Goal: Find specific page/section: Find specific page/section

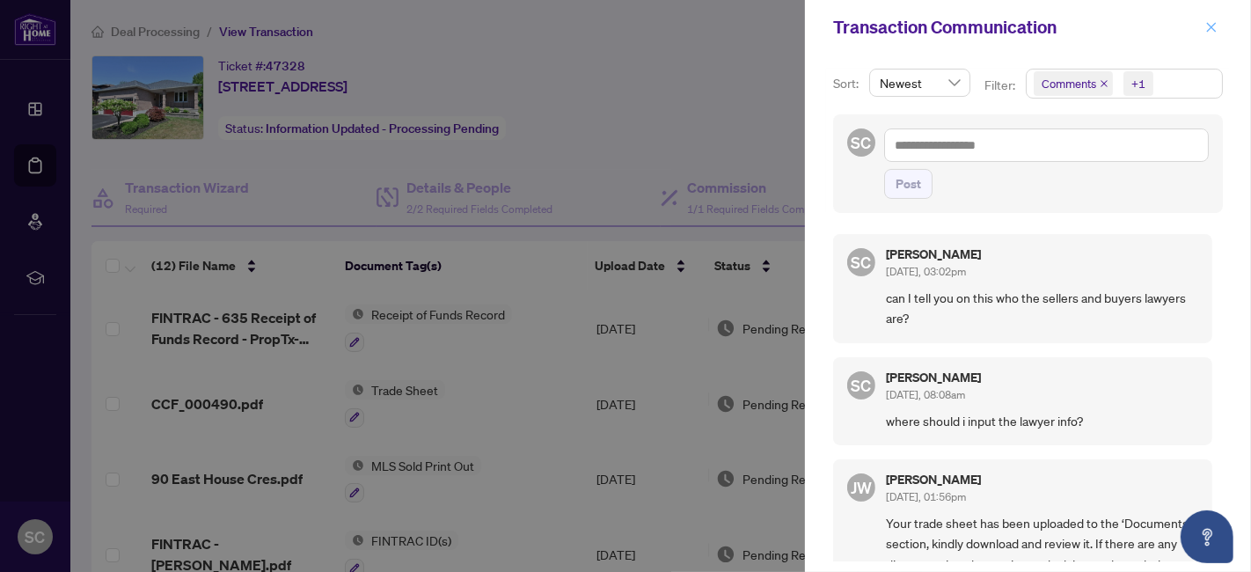
click at [1220, 26] on button "button" at bounding box center [1211, 27] width 23 height 21
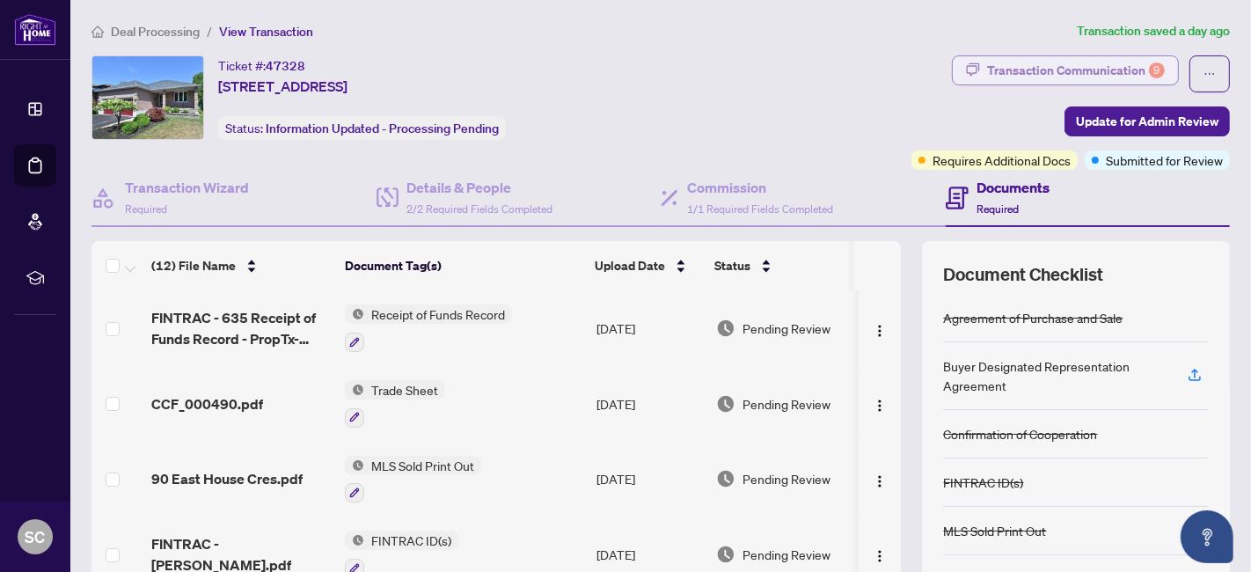
click at [1053, 69] on div "Transaction Communication 9" at bounding box center [1076, 70] width 178 height 28
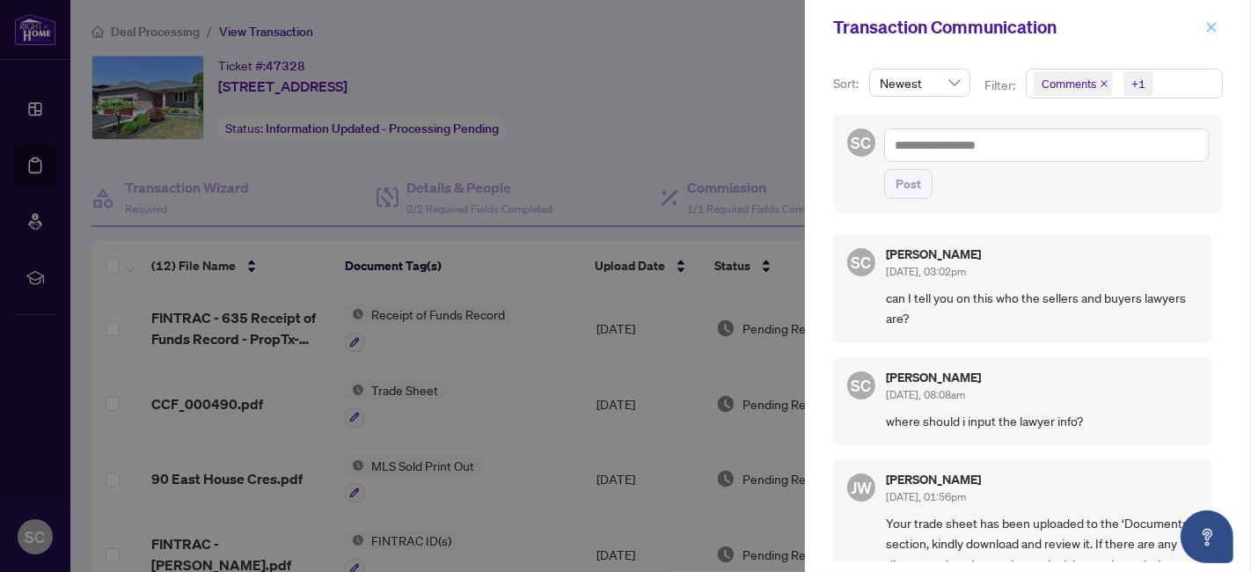
click at [1208, 24] on icon "close" at bounding box center [1212, 27] width 10 height 10
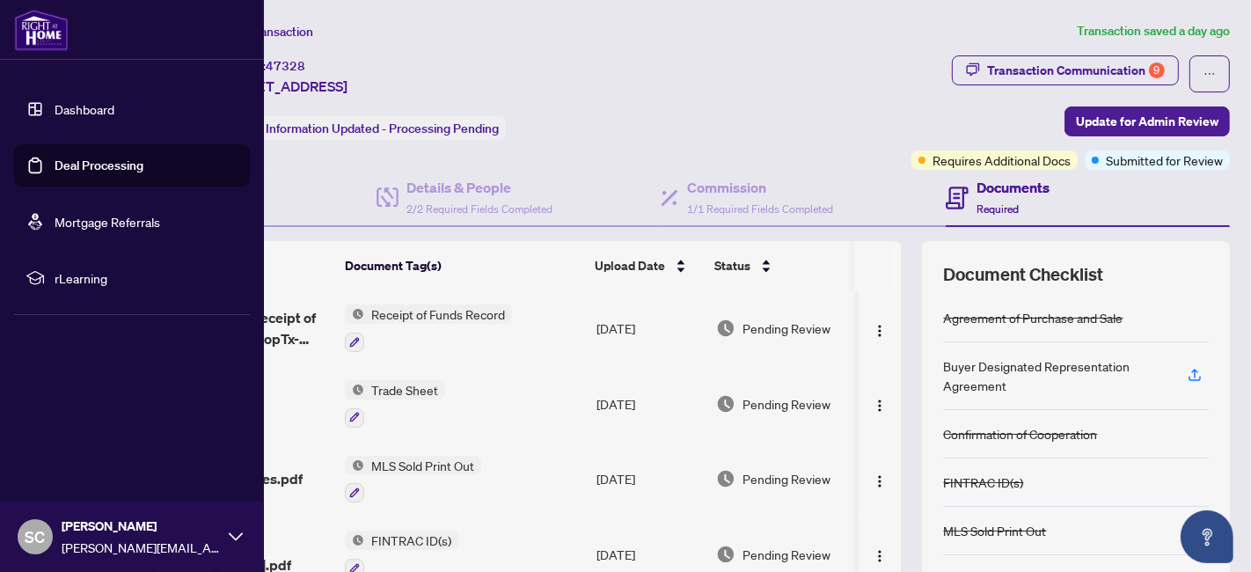
click at [55, 172] on link "Deal Processing" at bounding box center [99, 165] width 89 height 16
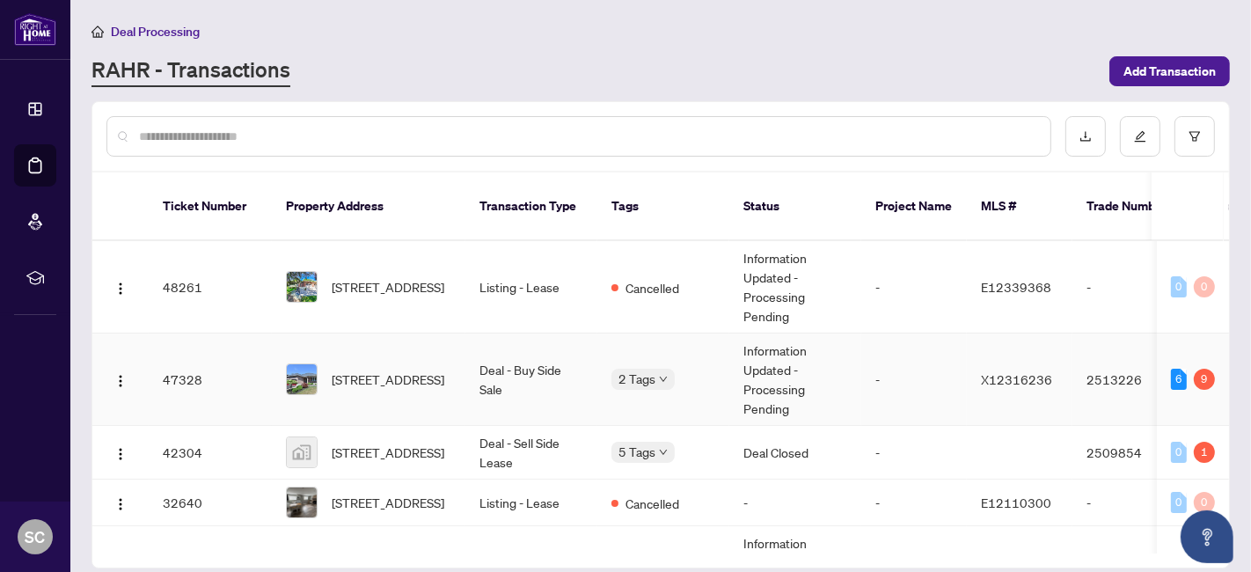
click at [504, 360] on td "Deal - Buy Side Sale" at bounding box center [531, 379] width 132 height 92
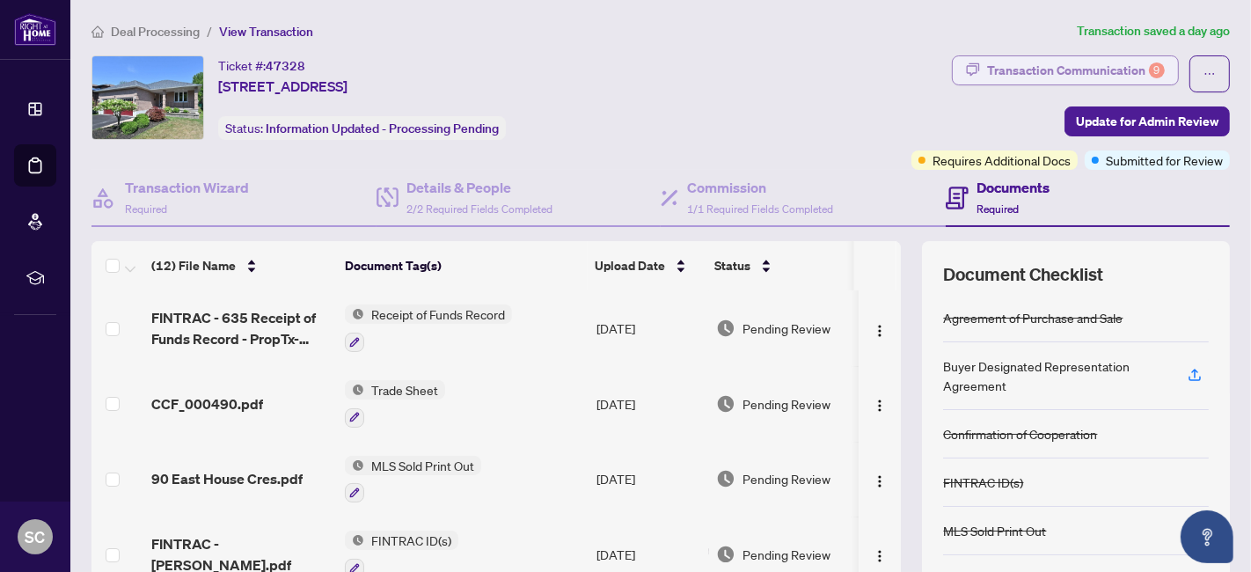
click at [1078, 59] on div "Transaction Communication 9" at bounding box center [1076, 70] width 178 height 28
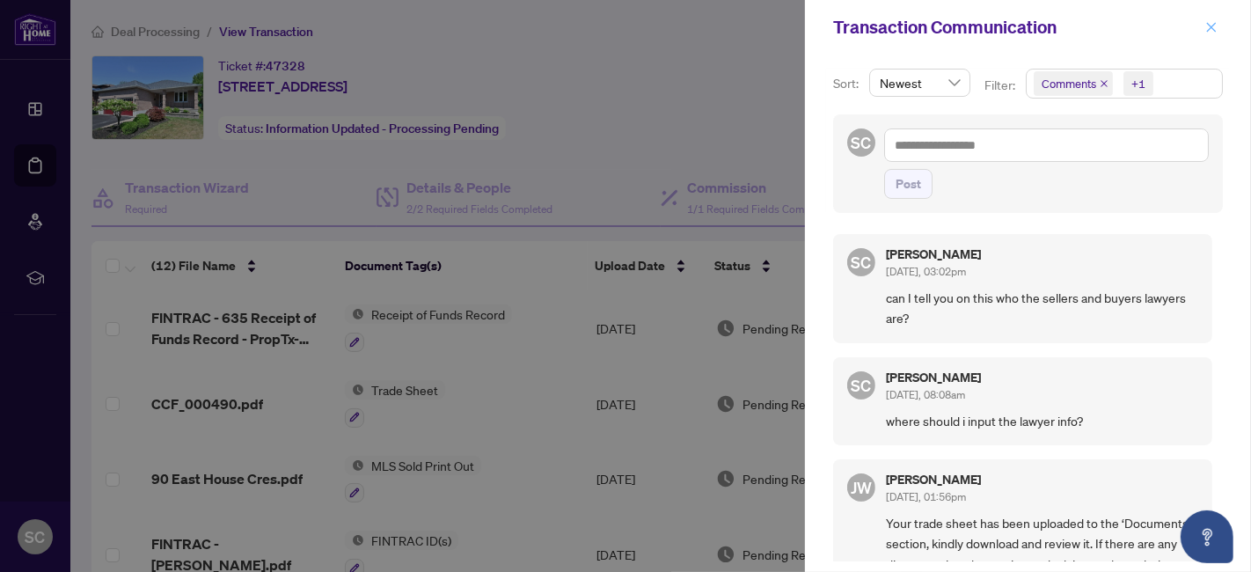
click at [1215, 24] on icon "close" at bounding box center [1212, 27] width 10 height 10
